Goal: Task Accomplishment & Management: Complete application form

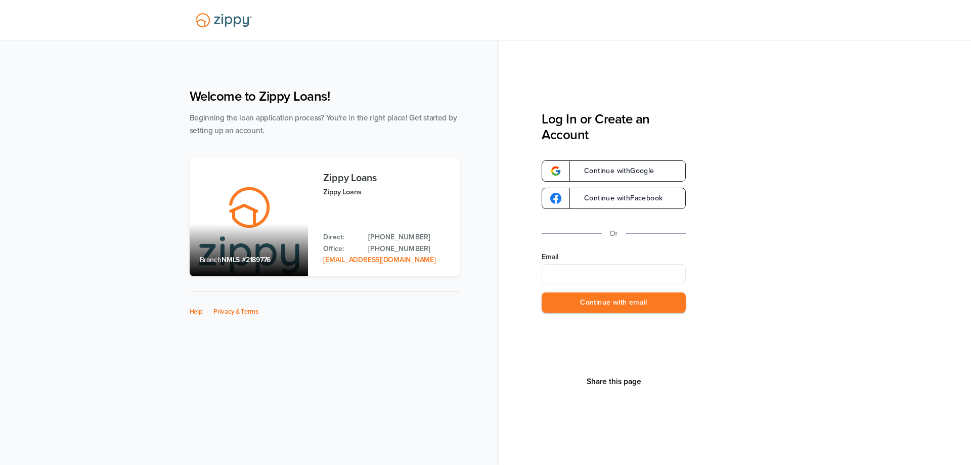
type input "**********"
click at [622, 301] on button "Continue with email" at bounding box center [614, 302] width 144 height 21
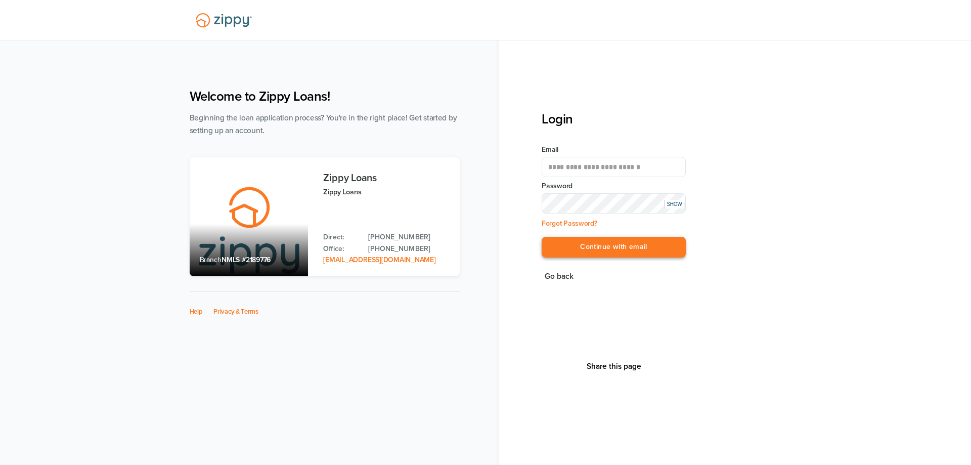
click at [631, 237] on button "Continue with email" at bounding box center [614, 247] width 144 height 21
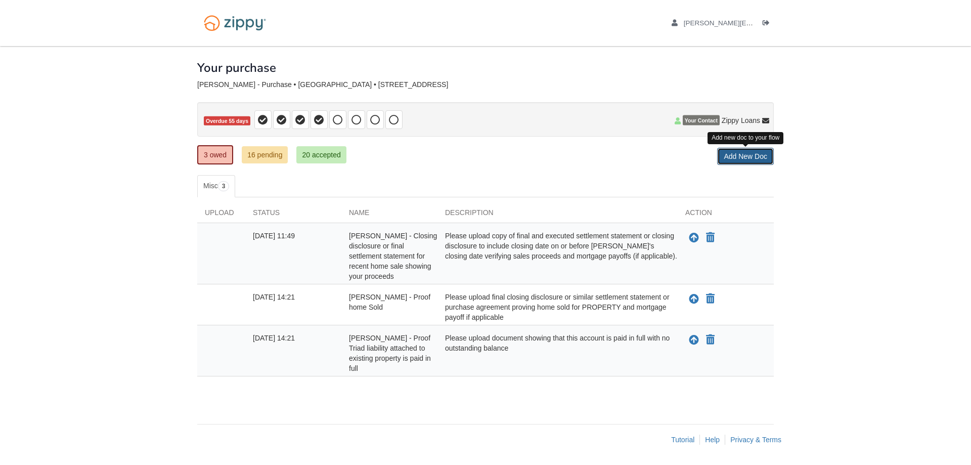
click at [734, 159] on link "Add New Doc" at bounding box center [745, 156] width 57 height 17
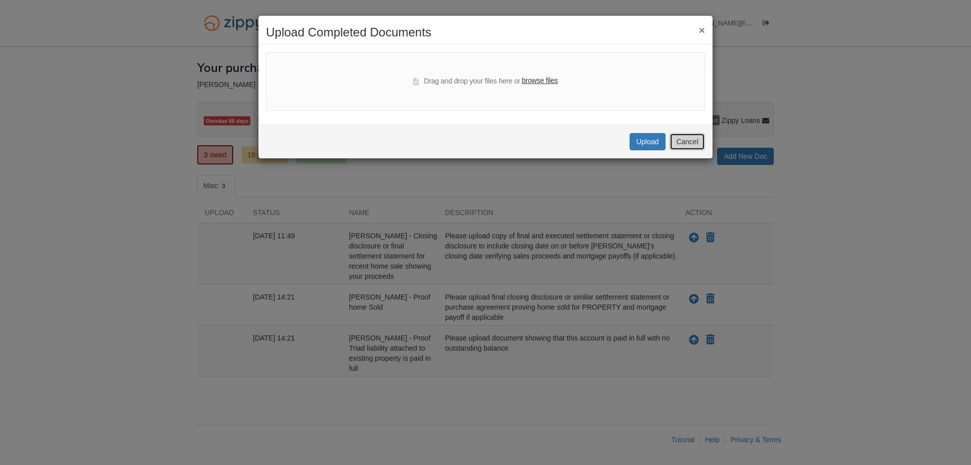
click at [683, 143] on button "Cancel" at bounding box center [686, 141] width 35 height 17
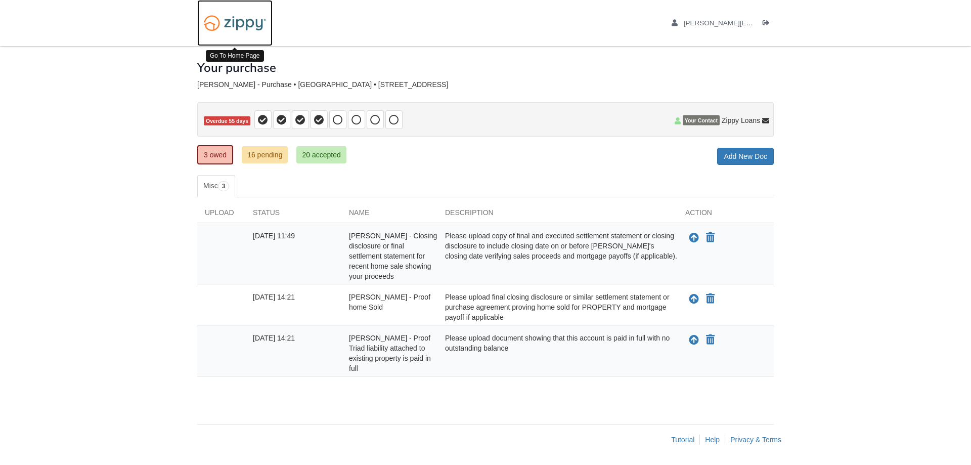
click at [212, 23] on img at bounding box center [234, 23] width 75 height 26
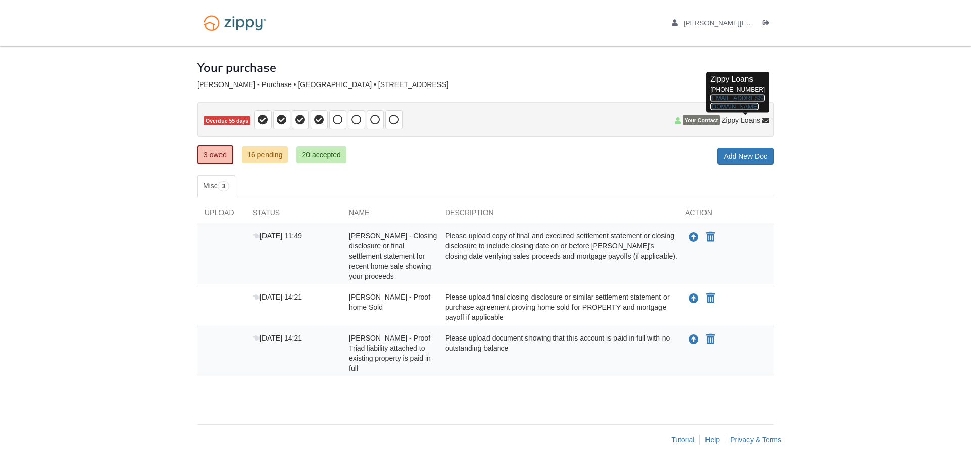
click at [732, 97] on link "[EMAIL_ADDRESS][DOMAIN_NAME]" at bounding box center [737, 102] width 54 height 16
